Goal: Transaction & Acquisition: Purchase product/service

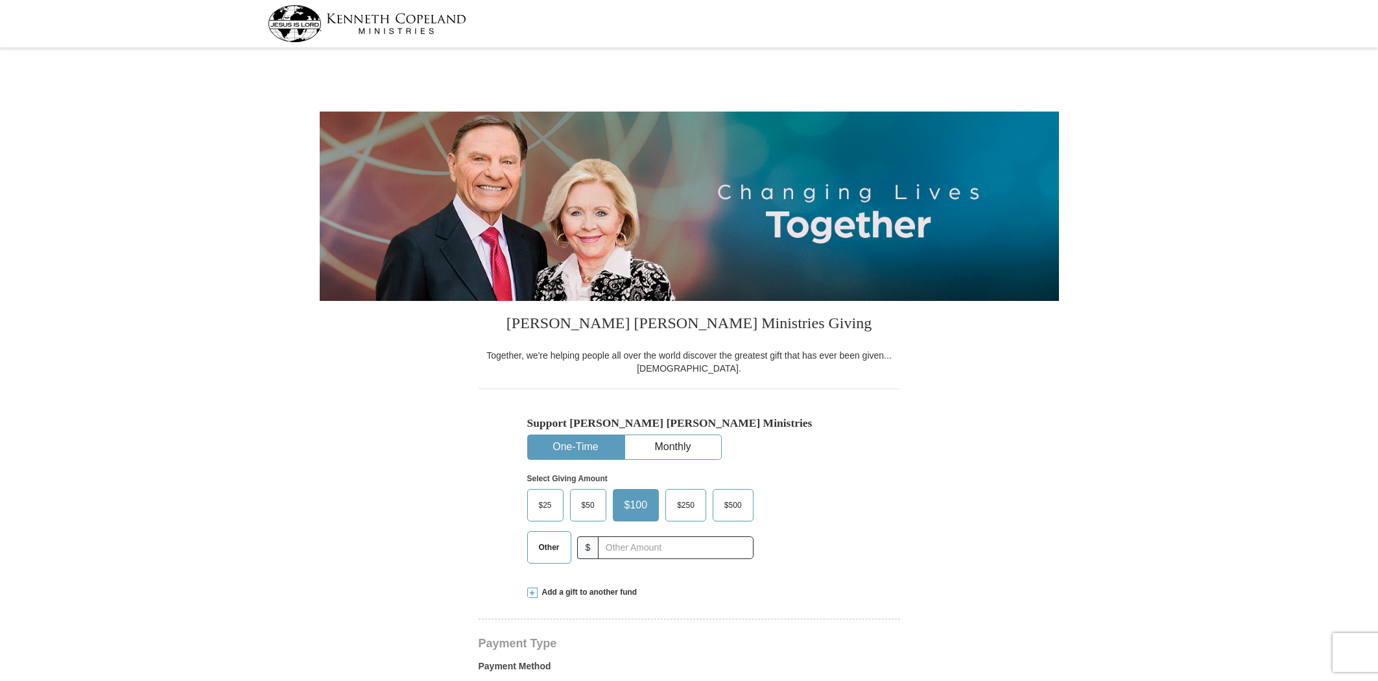
select select "NM"
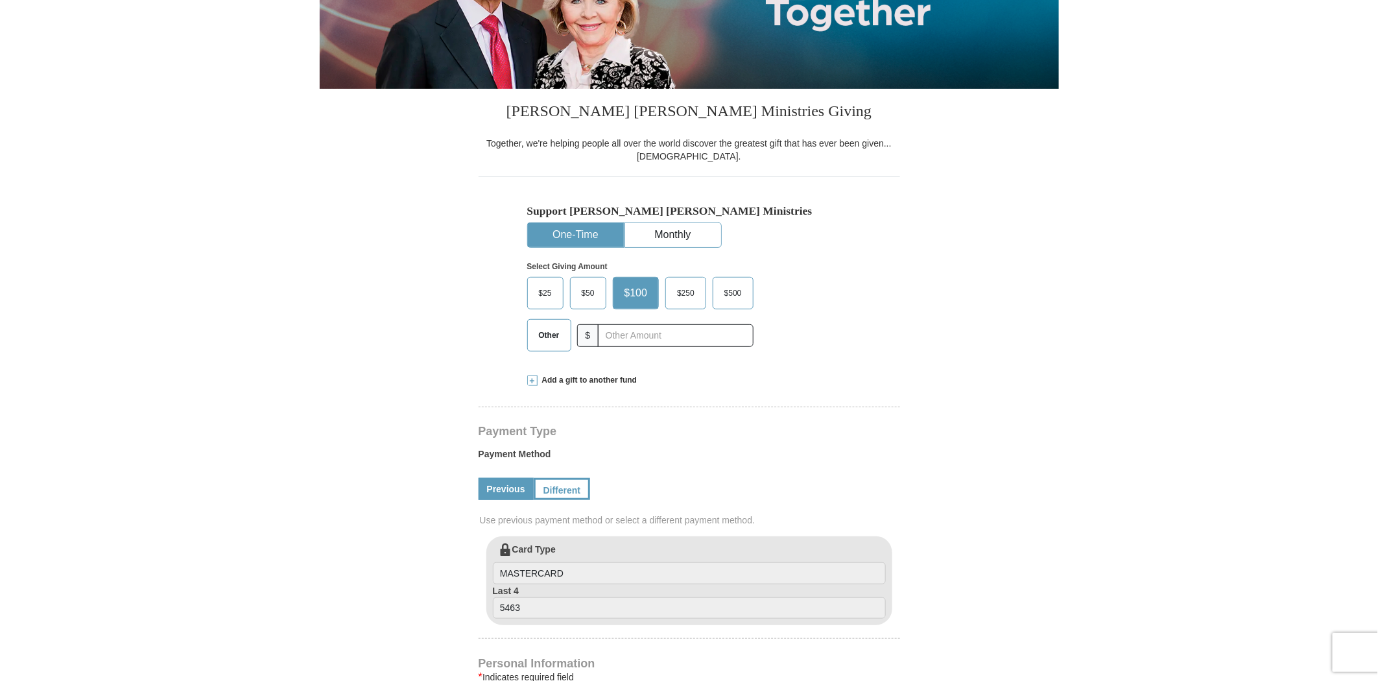
scroll to position [216, 0]
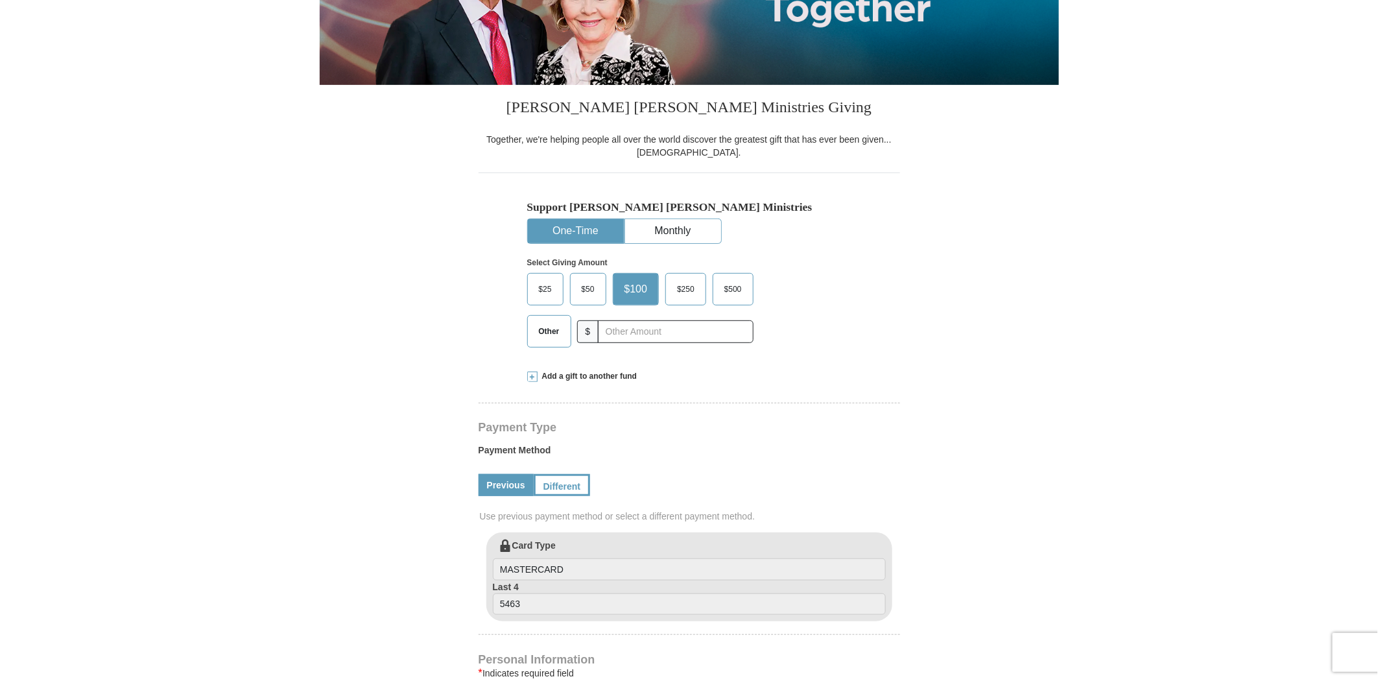
click at [595, 299] on span "$50" at bounding box center [588, 289] width 26 height 19
click at [0, 0] on input "$50" at bounding box center [0, 0] width 0 height 0
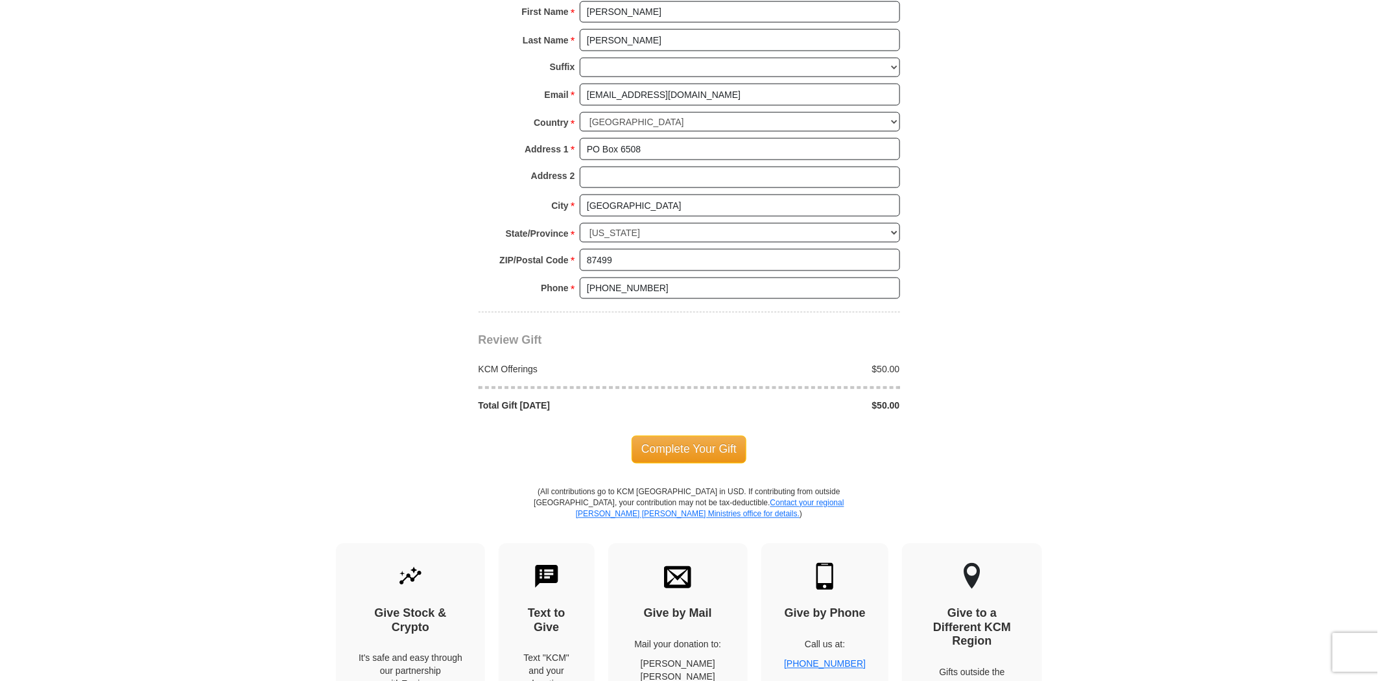
scroll to position [937, 0]
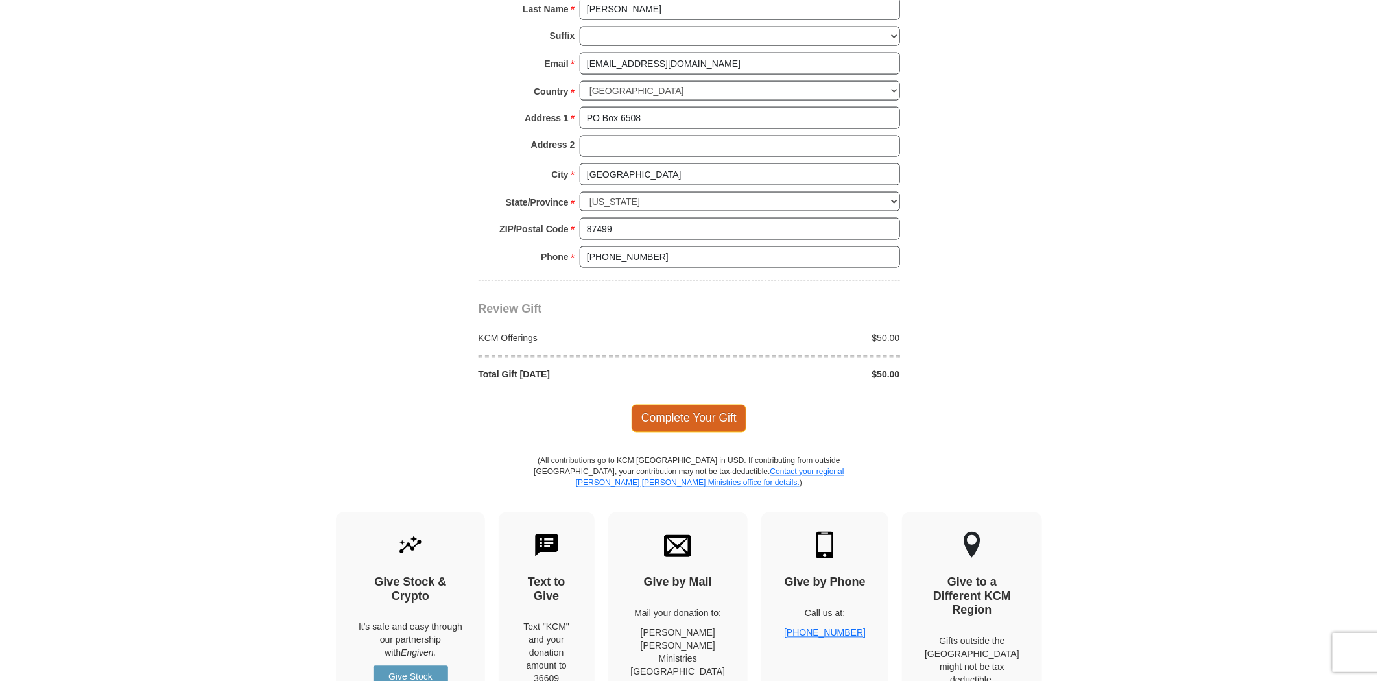
click at [697, 424] on span "Complete Your Gift" at bounding box center [689, 418] width 115 height 27
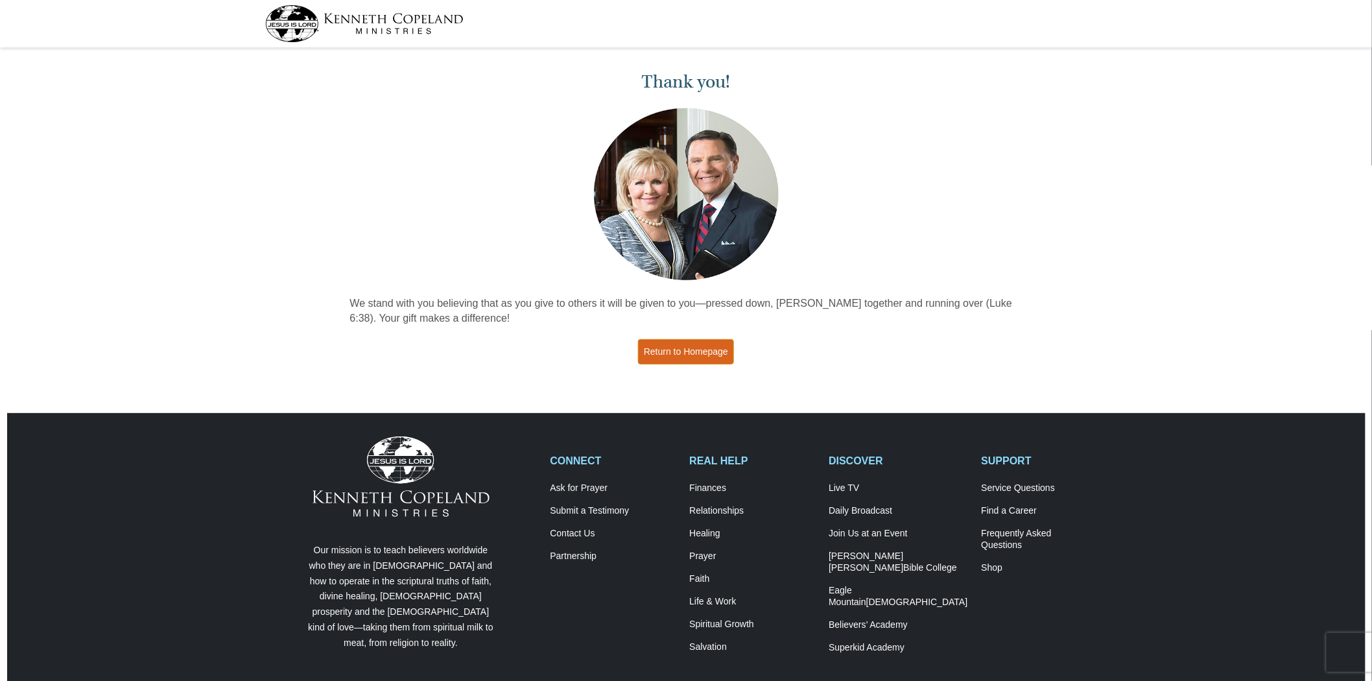
click at [696, 353] on link "Return to Homepage" at bounding box center [686, 351] width 96 height 25
